Goal: Task Accomplishment & Management: Manage account settings

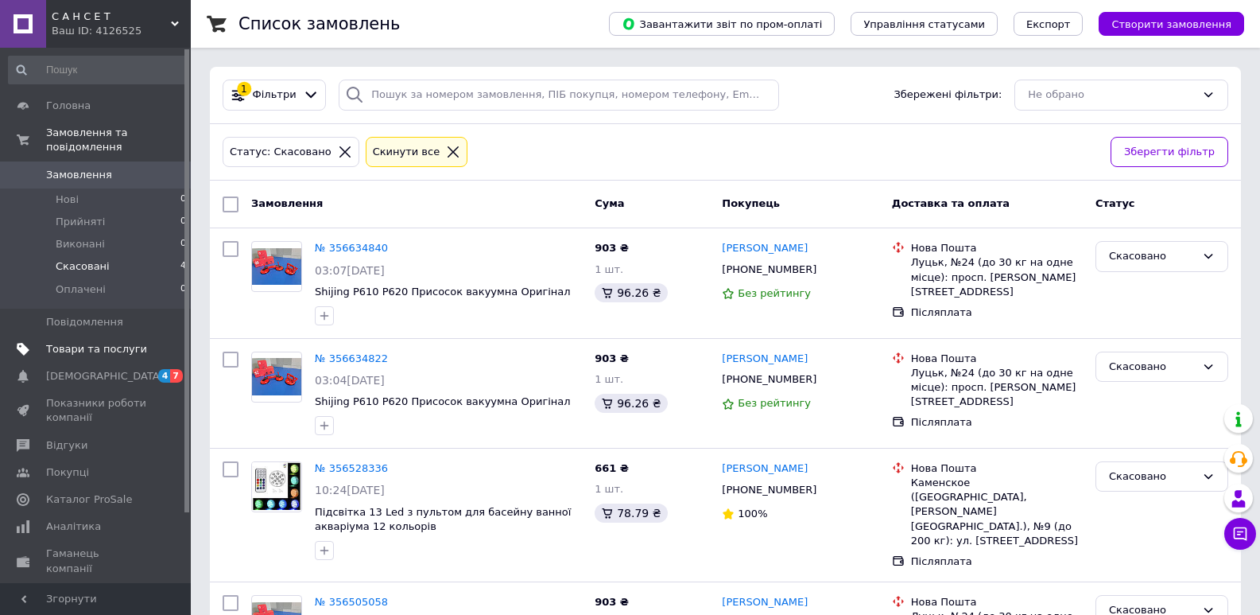
click at [61, 342] on span "Товари та послуги" at bounding box center [96, 349] width 101 height 14
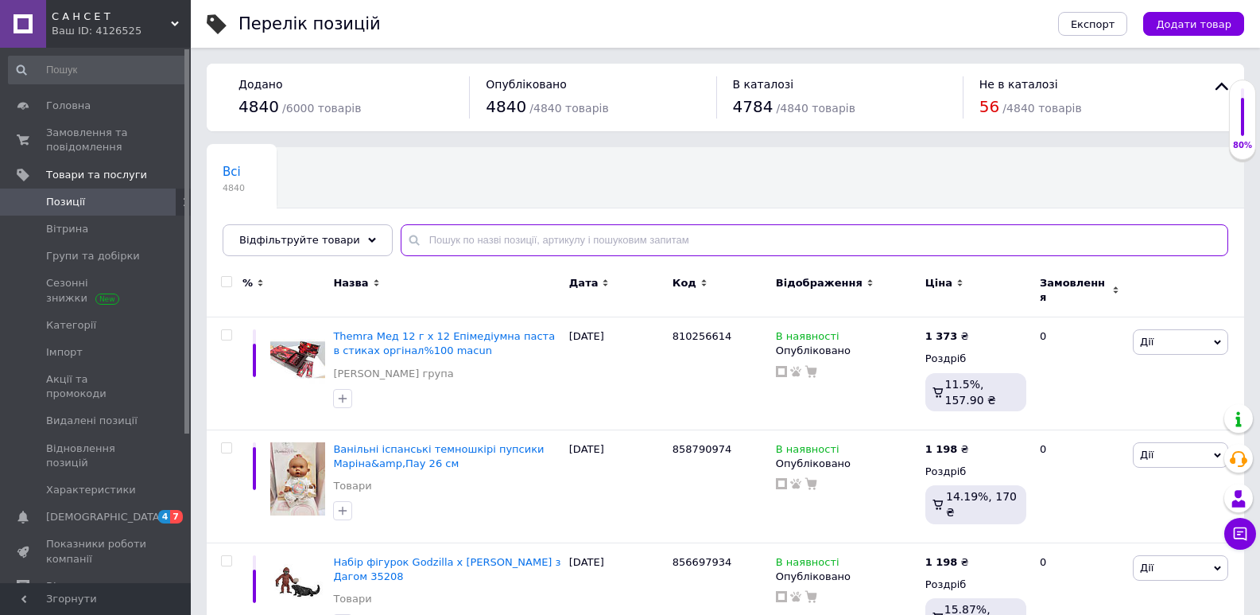
click at [449, 233] on input "text" at bounding box center [815, 240] width 828 height 32
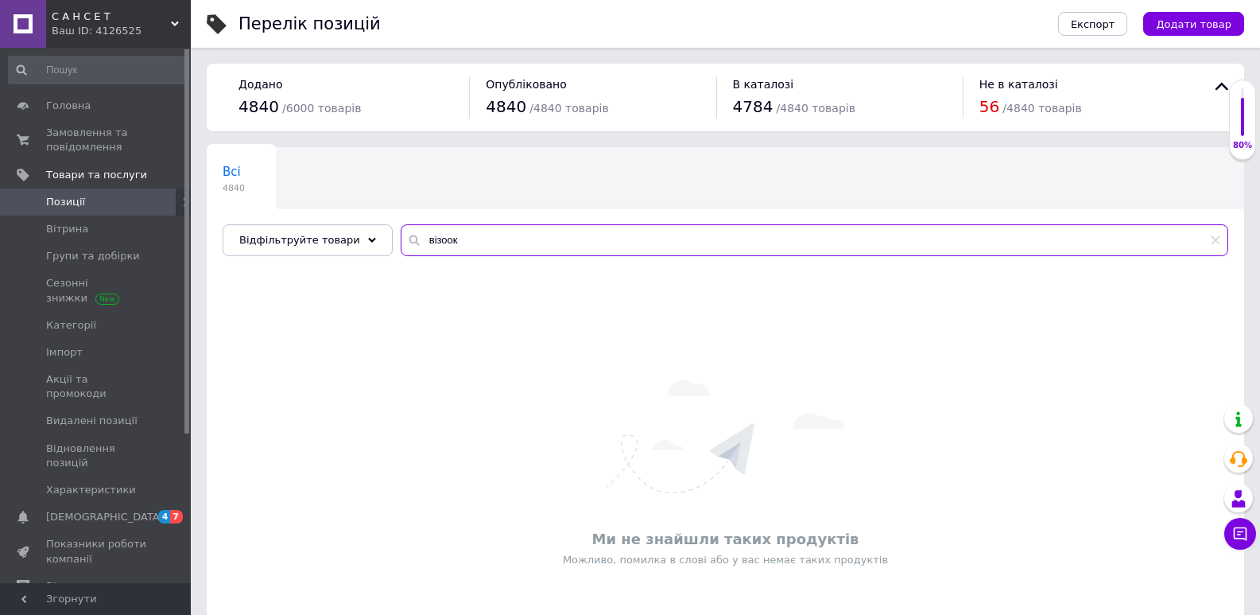
click at [428, 240] on input "візоок" at bounding box center [815, 240] width 828 height 32
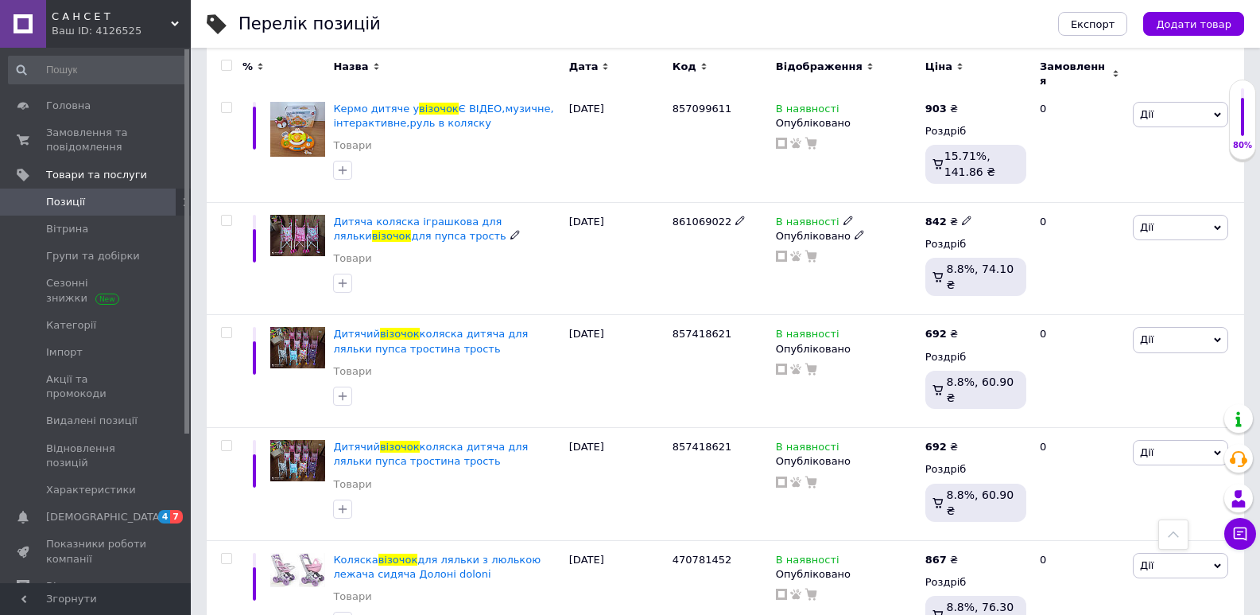
scroll to position [188, 0]
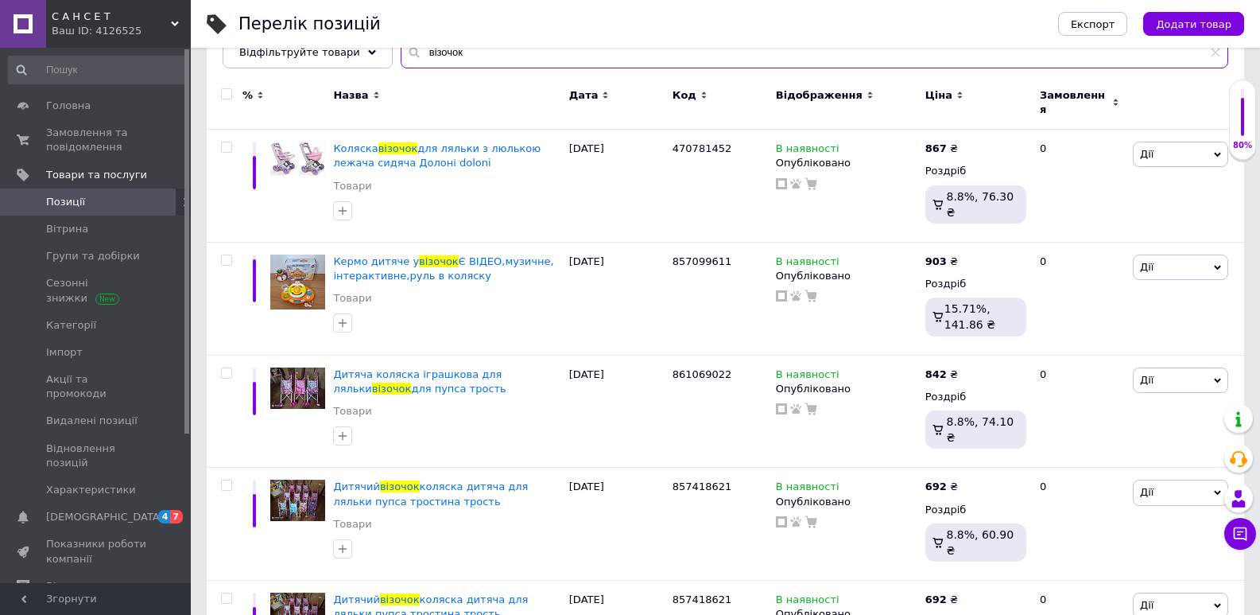
click at [460, 60] on input "візочок" at bounding box center [815, 53] width 828 height 32
type input "в"
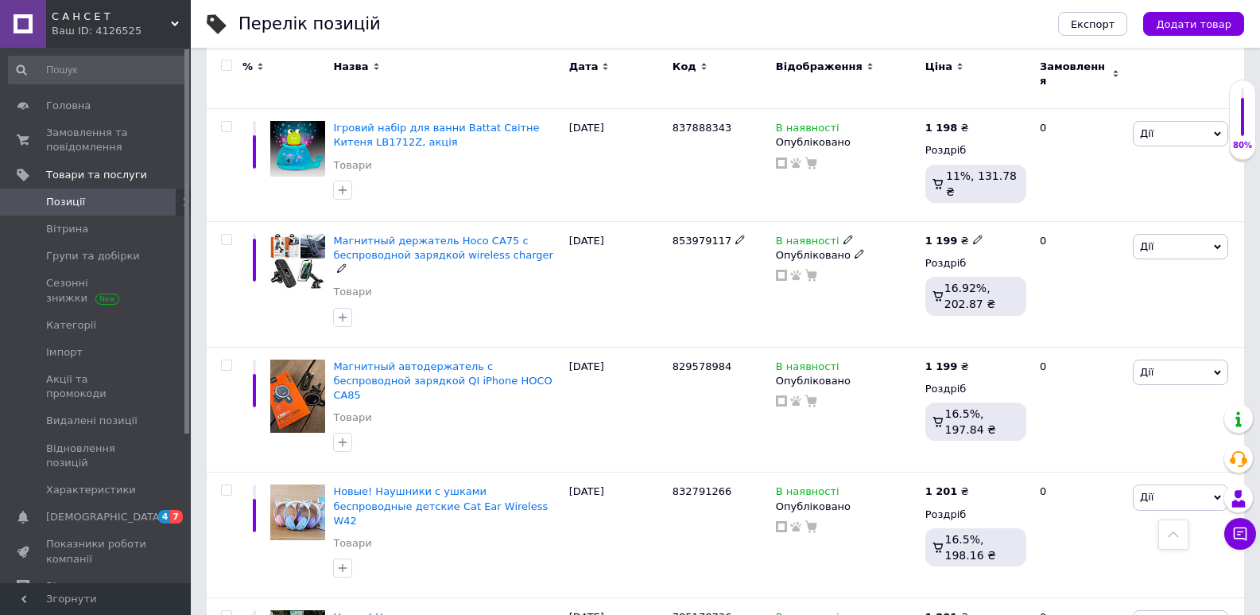
scroll to position [824, 0]
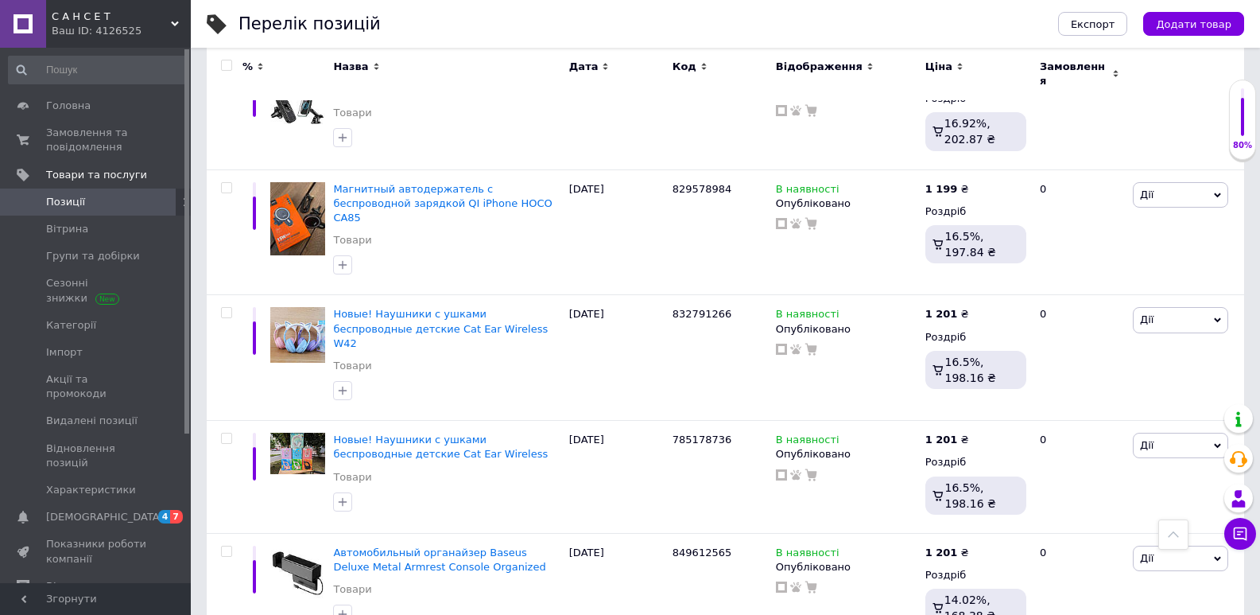
type input "Carrello Fortuna (9695)"
click at [63, 140] on span "Замовлення та повідомлення" at bounding box center [96, 140] width 101 height 29
click at [63, 141] on link "Замовлення та повідомлення 0 0" at bounding box center [98, 139] width 196 height 41
click at [63, 141] on span "Замовлення та повідомлення" at bounding box center [96, 140] width 101 height 29
click at [63, 141] on link "Замовлення та повідомлення 0 0" at bounding box center [98, 139] width 196 height 41
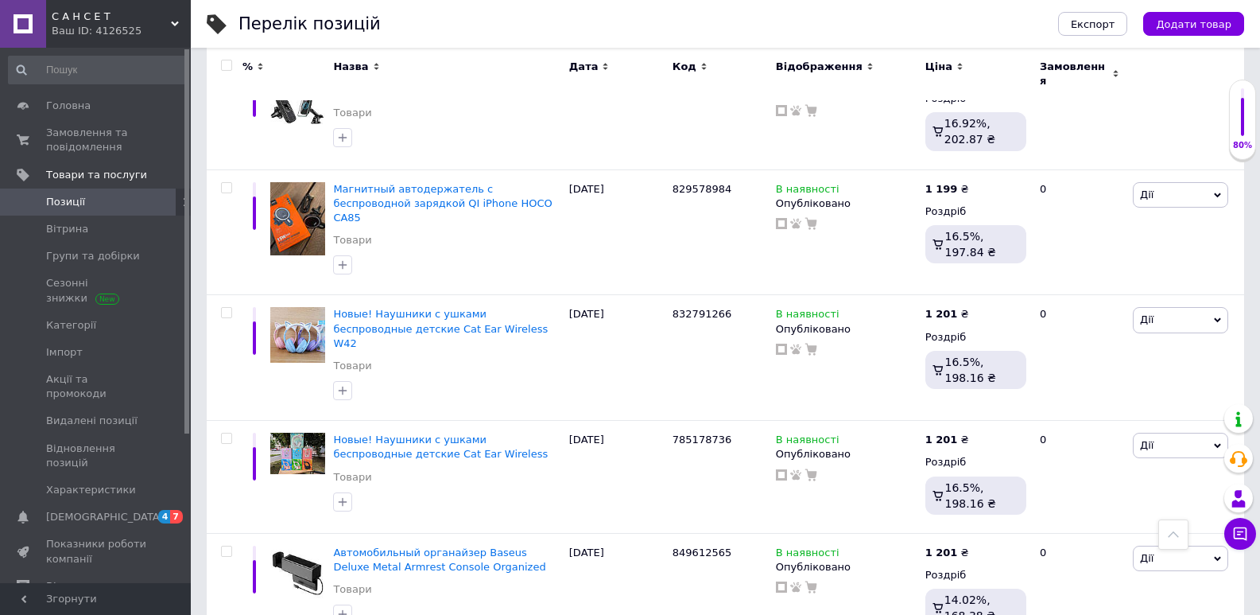
click at [63, 141] on span "Замовлення та повідомлення" at bounding box center [96, 140] width 101 height 29
click at [65, 130] on span "Замовлення та повідомлення" at bounding box center [96, 140] width 101 height 29
click at [70, 137] on span "Замовлення та повідомлення" at bounding box center [96, 140] width 101 height 29
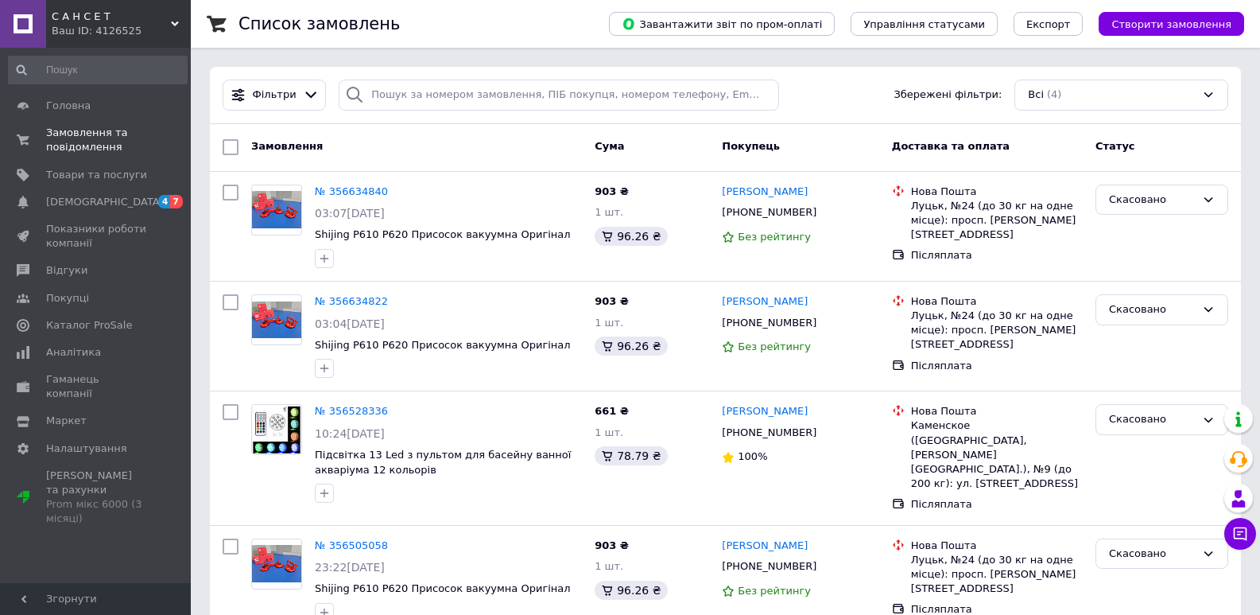
click at [204, 251] on div "Список замовлень Завантажити звіт по пром-оплаті Управління статусами Експорт С…" at bounding box center [726, 327] width 1070 height 654
